Goal: Find specific page/section: Find specific page/section

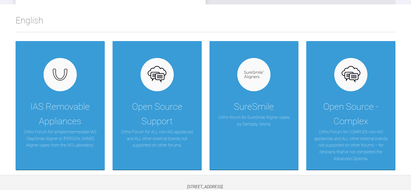
scroll to position [78, 0]
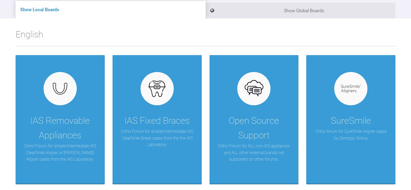
scroll to position [78, 0]
